Goal: Use online tool/utility: Utilize a website feature to perform a specific function

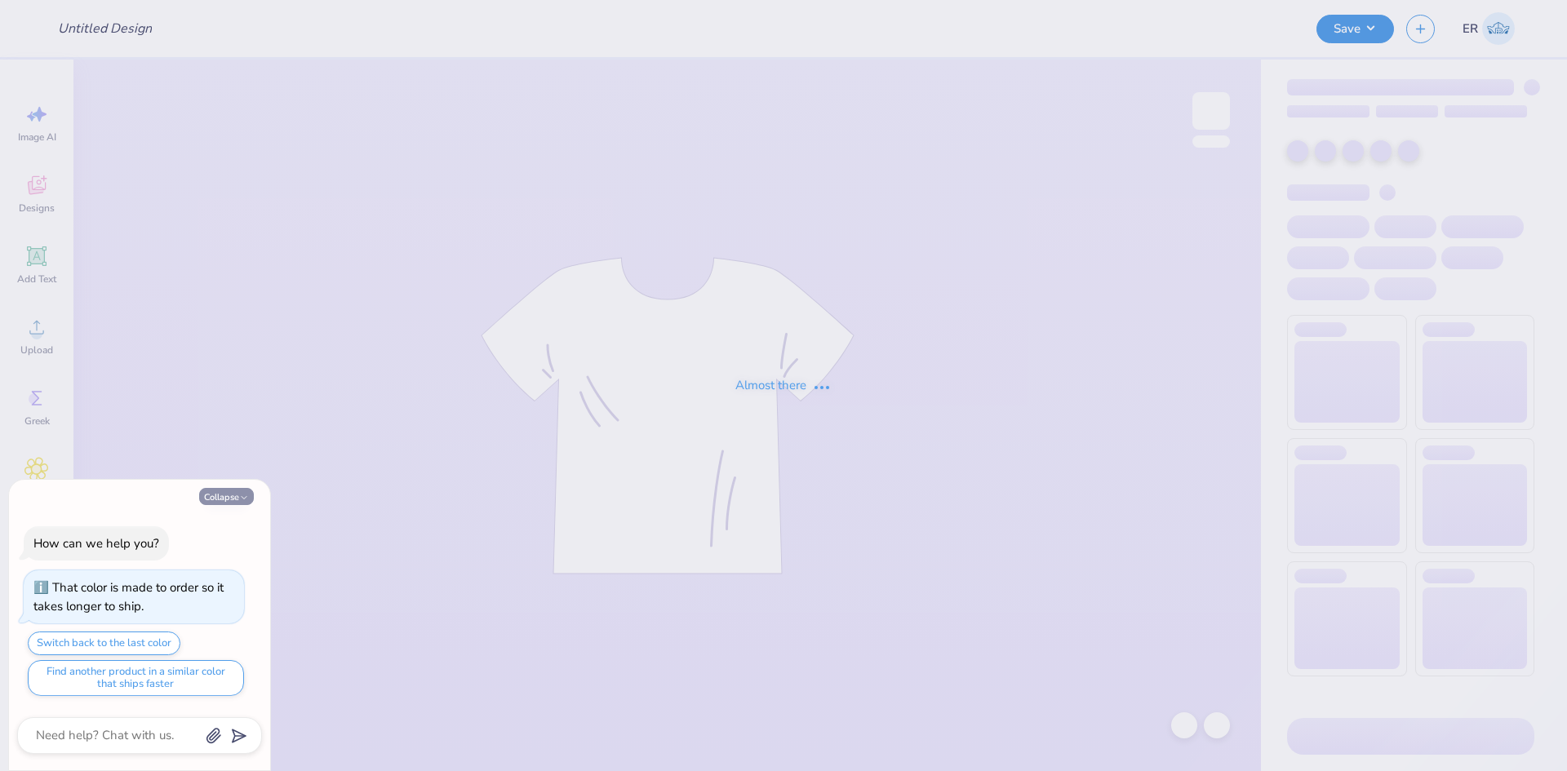
click at [238, 508] on div "Collapse How can we help you? That color is made to order so it takes longer to…" at bounding box center [139, 625] width 261 height 291
click at [238, 504] on button "Collapse" at bounding box center [226, 496] width 55 height 17
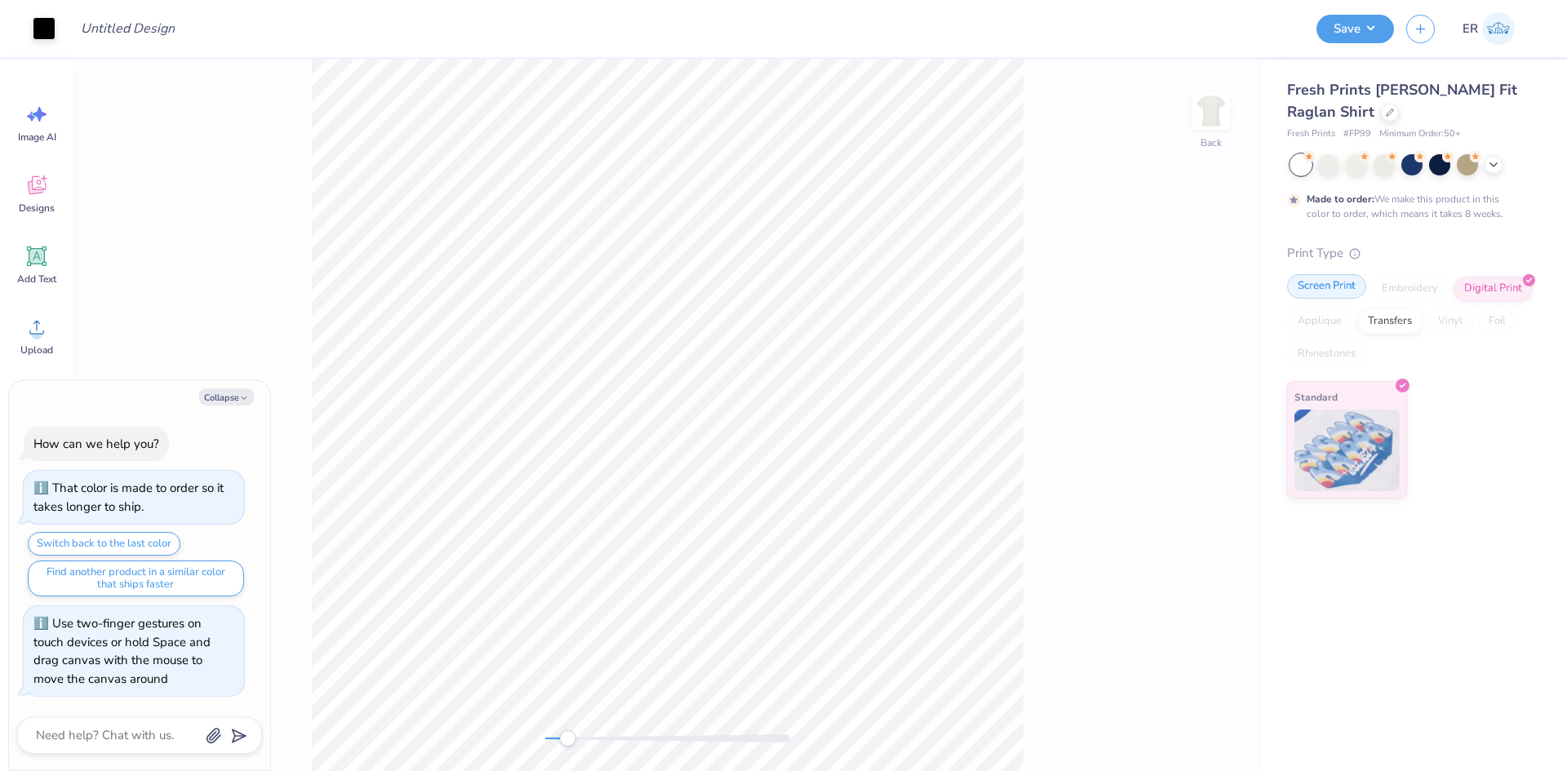
click at [1326, 289] on div "Screen Print" at bounding box center [1326, 286] width 79 height 24
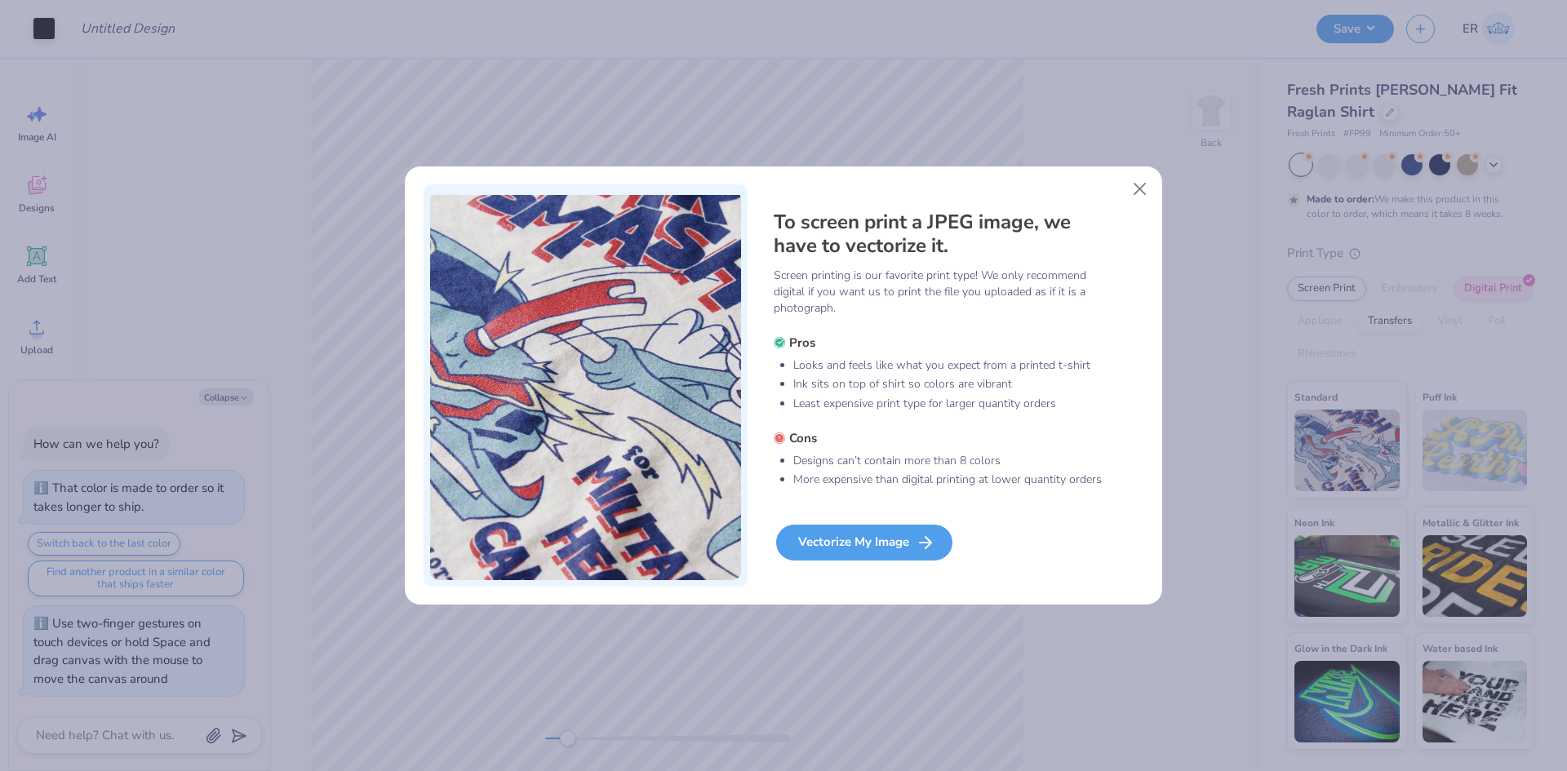
click at [866, 540] on div "Vectorize My Image" at bounding box center [864, 543] width 176 height 36
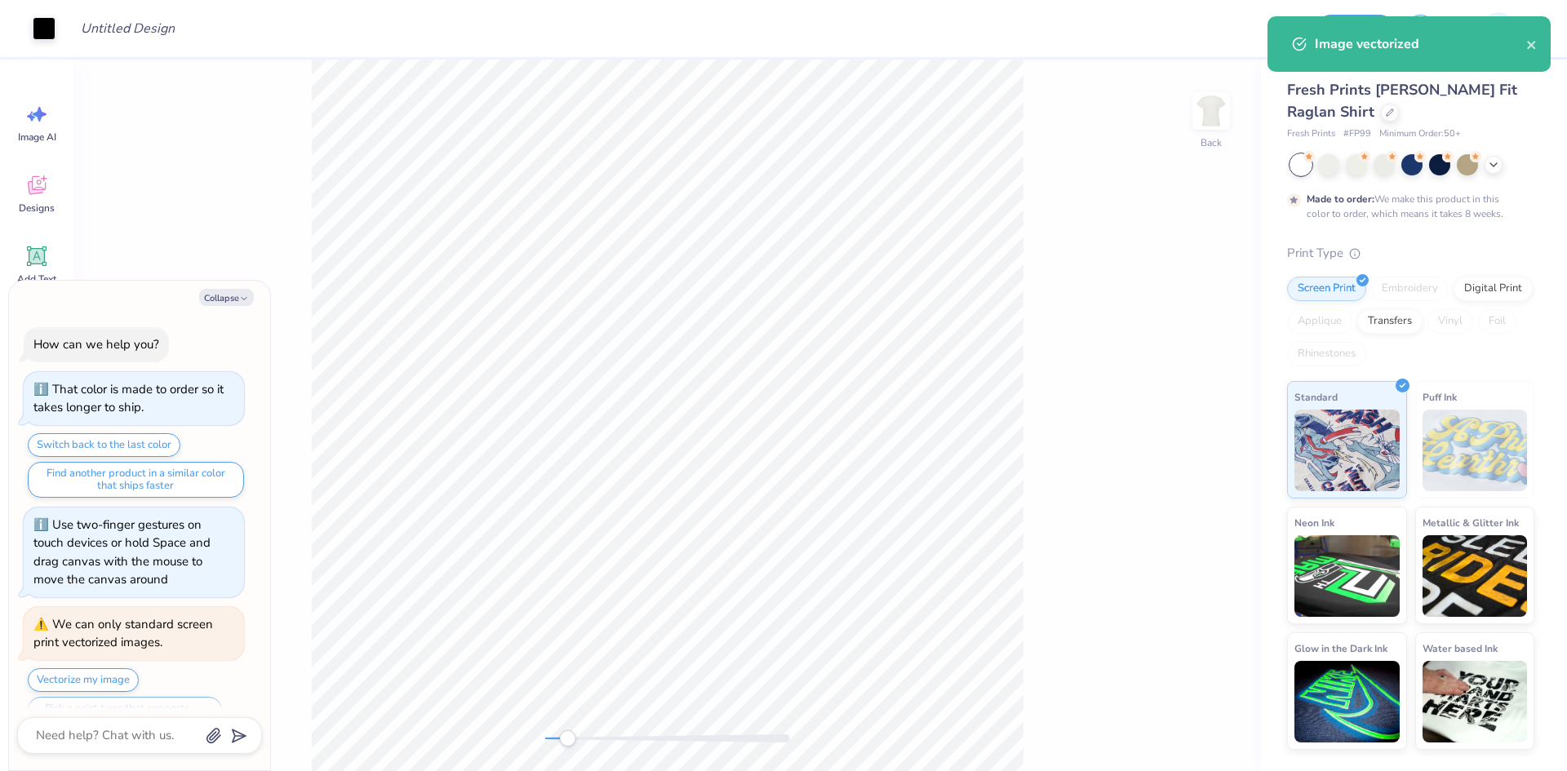
scroll to position [37, 0]
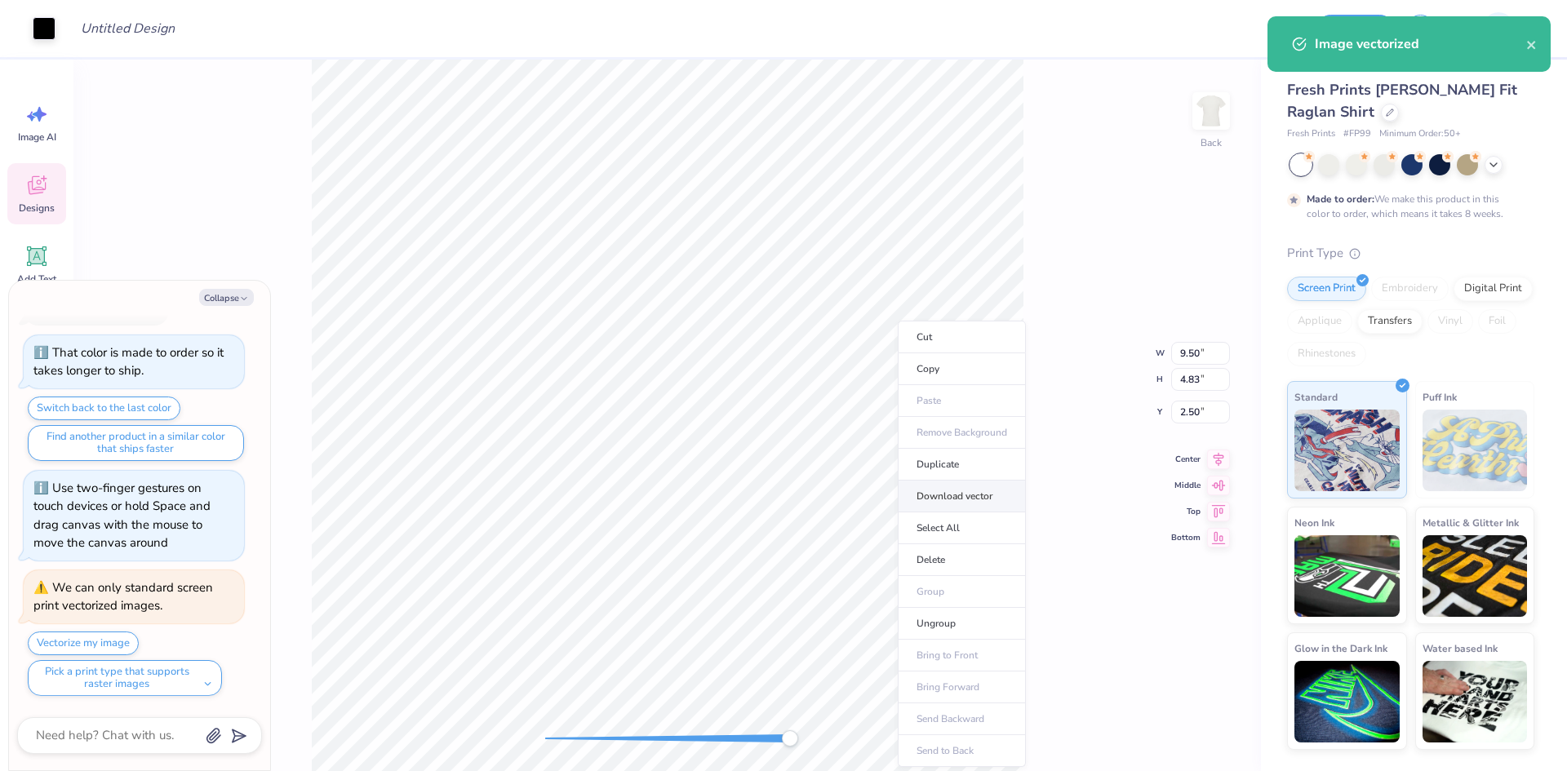
click at [986, 501] on li "Download vector" at bounding box center [962, 497] width 128 height 32
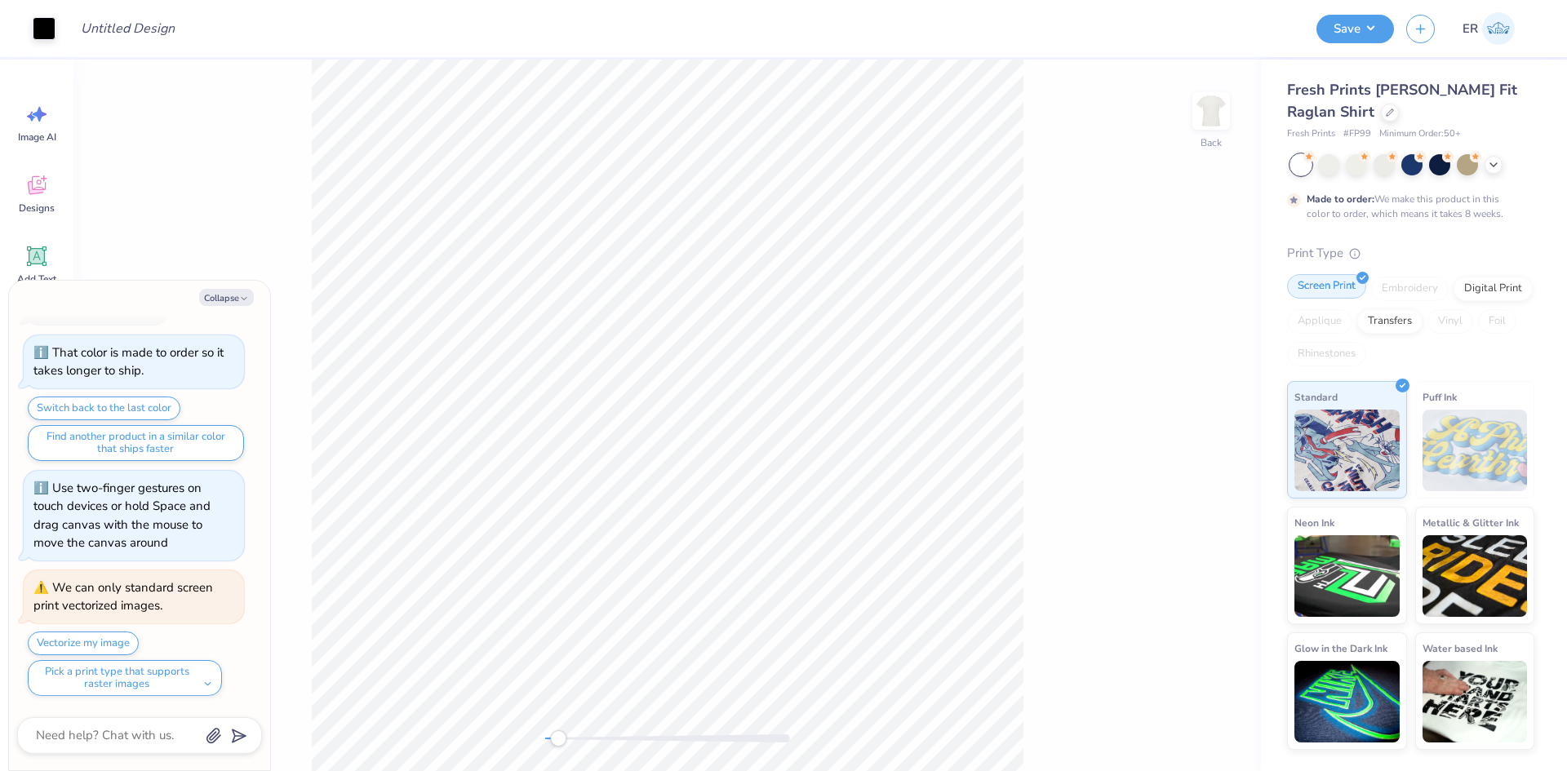
click at [1348, 283] on div "Screen Print" at bounding box center [1326, 286] width 79 height 24
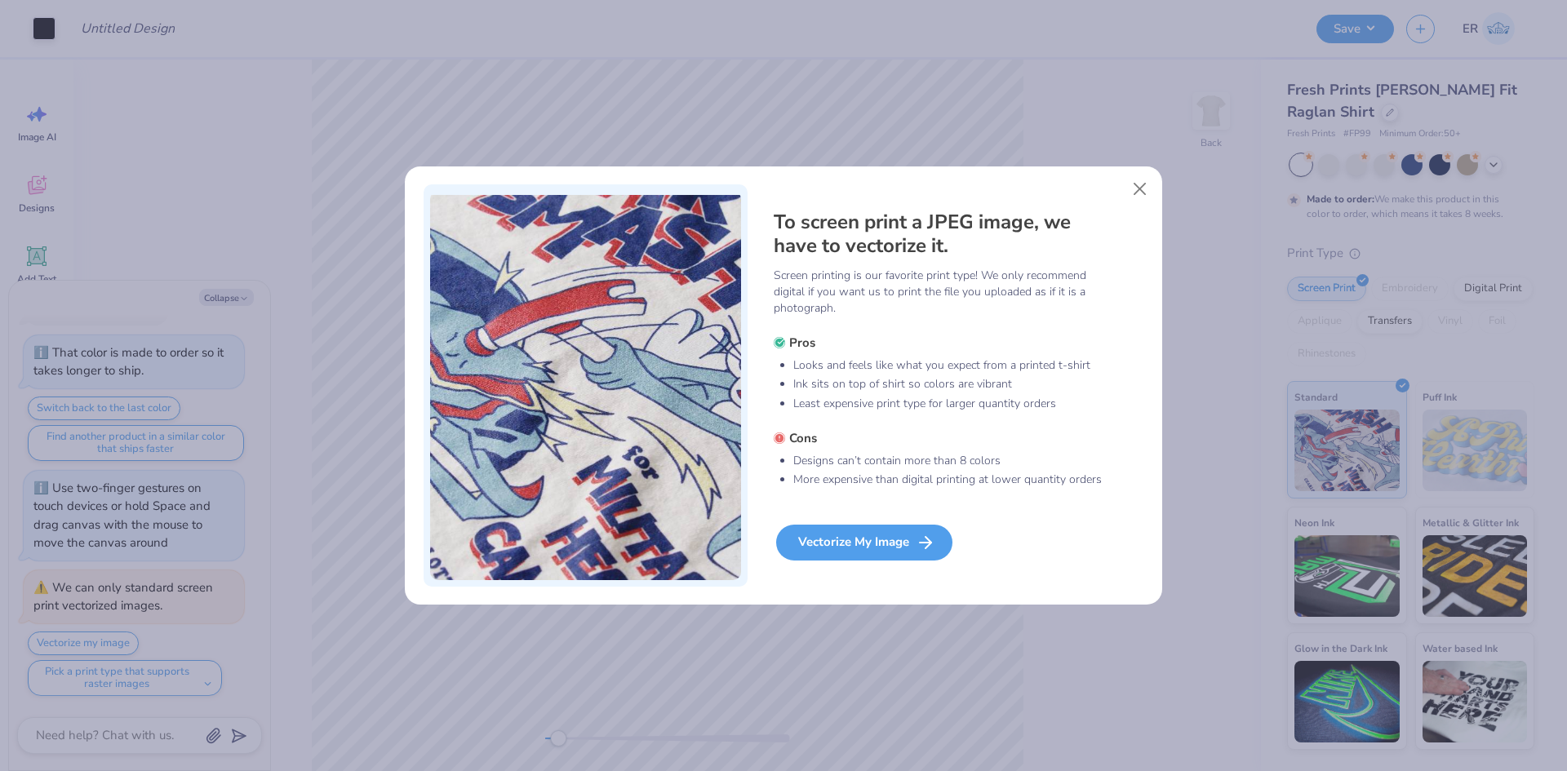
click at [911, 548] on div "Vectorize My Image" at bounding box center [864, 543] width 176 height 36
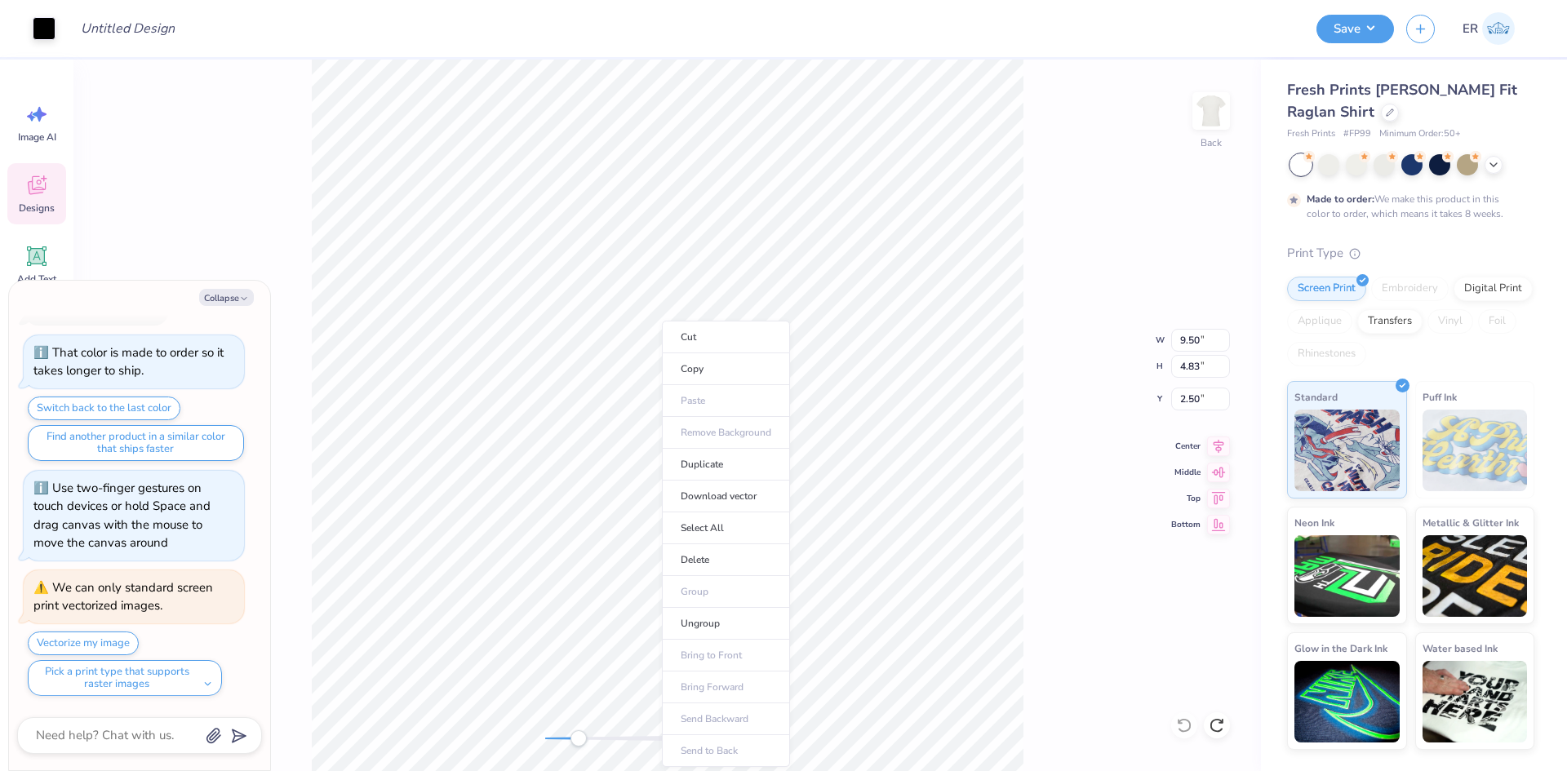
type textarea "x"
